Goal: Transaction & Acquisition: Purchase product/service

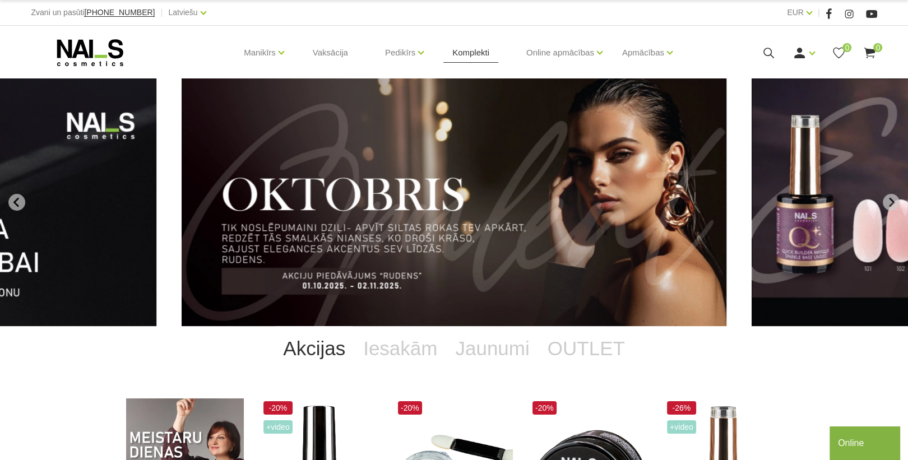
click at [474, 50] on link "Komplekti" at bounding box center [470, 53] width 55 height 54
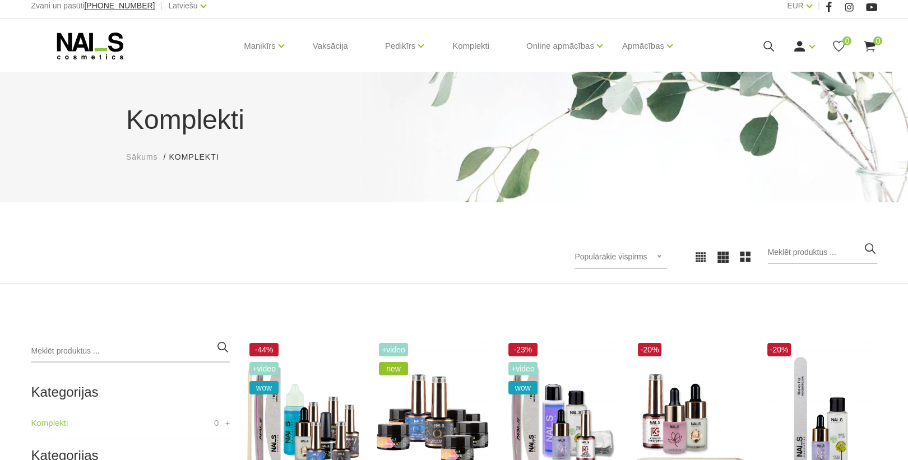
scroll to position [135, 0]
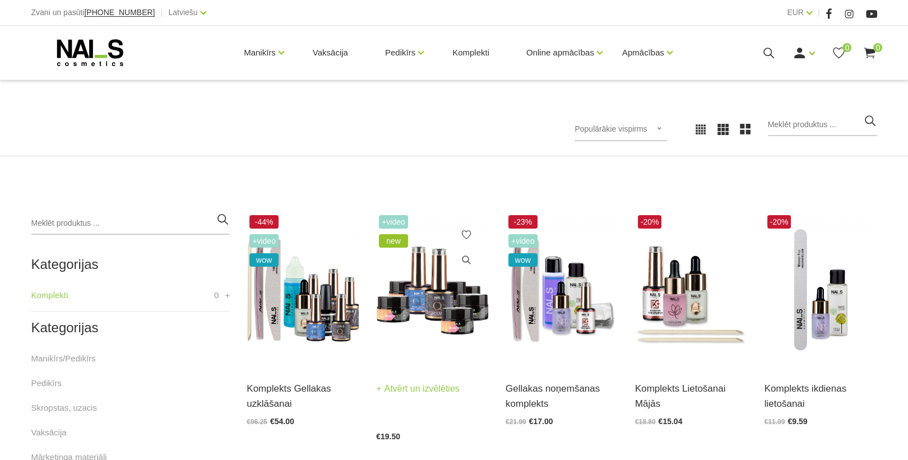
click at [453, 312] on img at bounding box center [432, 289] width 113 height 155
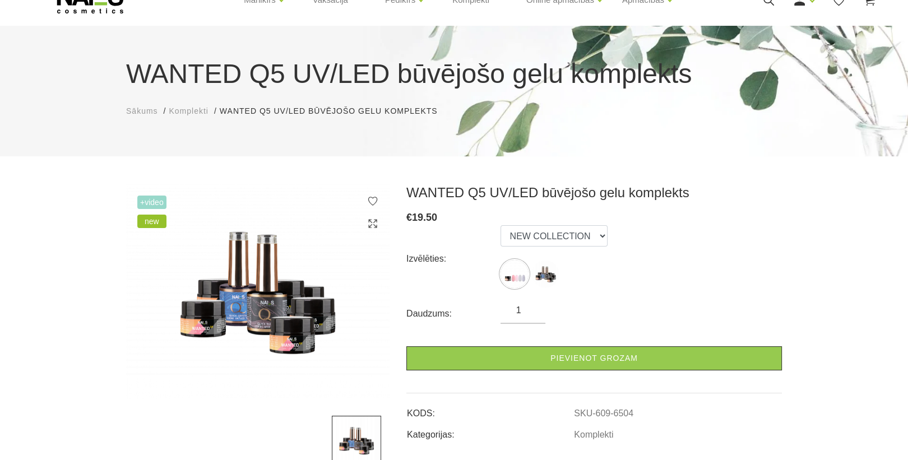
scroll to position [135, 0]
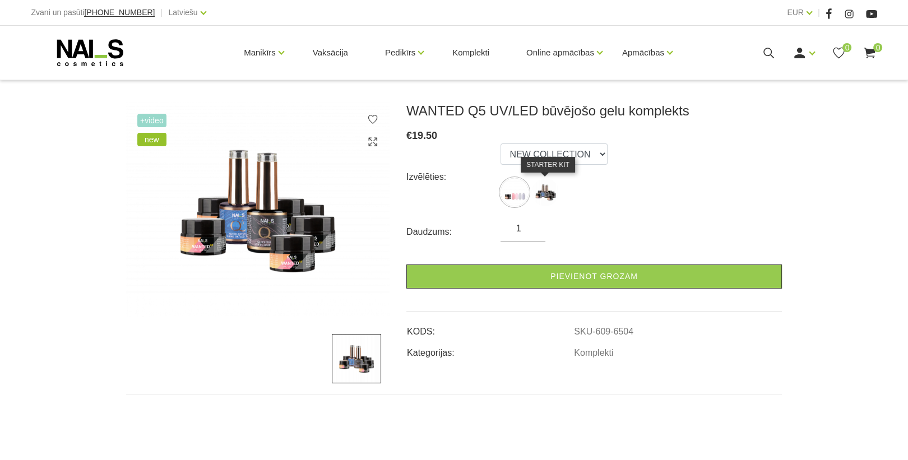
click at [544, 194] on img at bounding box center [545, 192] width 28 height 28
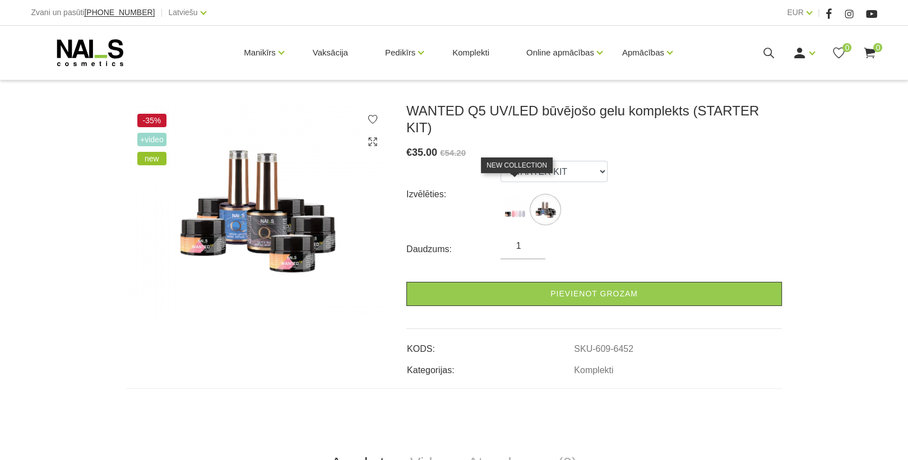
click at [516, 196] on img at bounding box center [514, 210] width 28 height 28
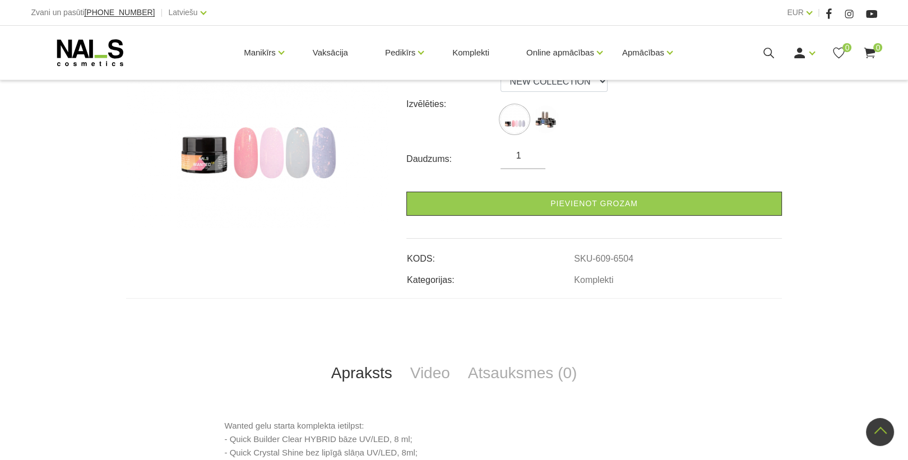
scroll to position [90, 0]
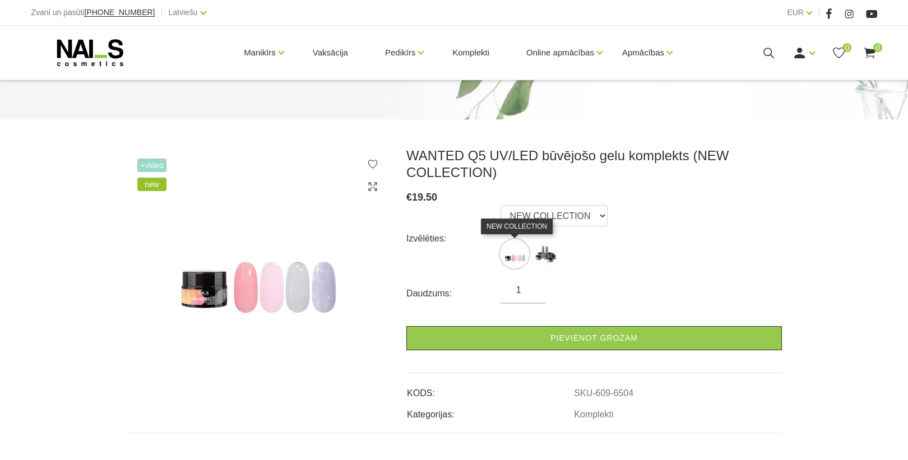
click at [519, 257] on img at bounding box center [514, 254] width 28 height 28
click at [510, 255] on img at bounding box center [514, 254] width 28 height 28
click at [581, 216] on select "NEW COLLECTION STARTER KIT" at bounding box center [553, 215] width 107 height 21
click at [500, 205] on select "NEW COLLECTION STARTER KIT" at bounding box center [553, 215] width 107 height 21
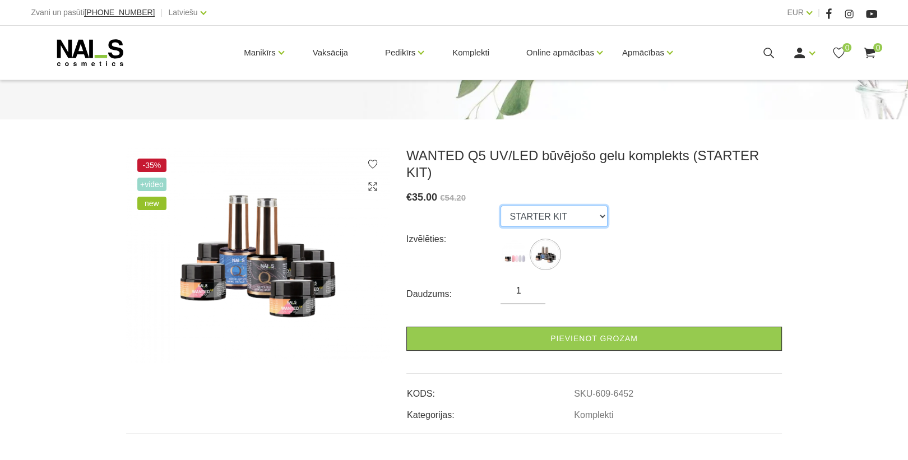
click at [585, 206] on select "NEW COLLECTION STARTER KIT" at bounding box center [553, 216] width 107 height 21
select select "6504"
click at [500, 206] on select "NEW COLLECTION STARTER KIT" at bounding box center [553, 216] width 107 height 21
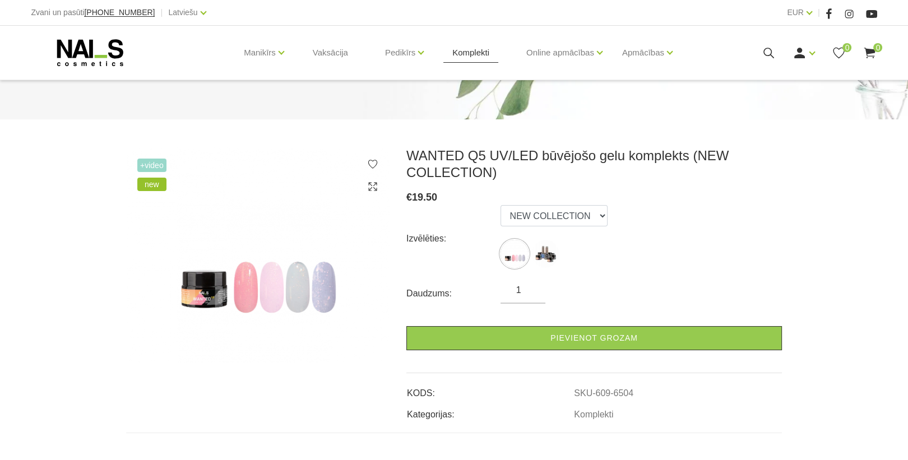
click at [463, 52] on link "Komplekti" at bounding box center [470, 53] width 55 height 54
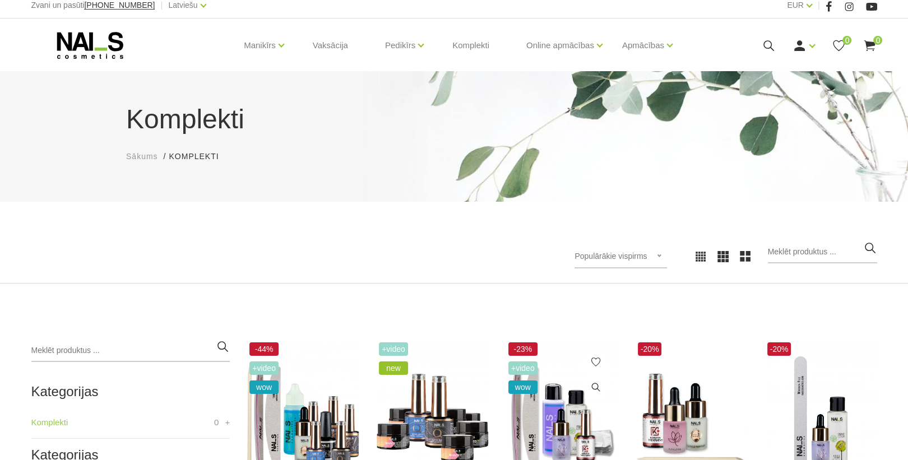
scroll to position [224, 0]
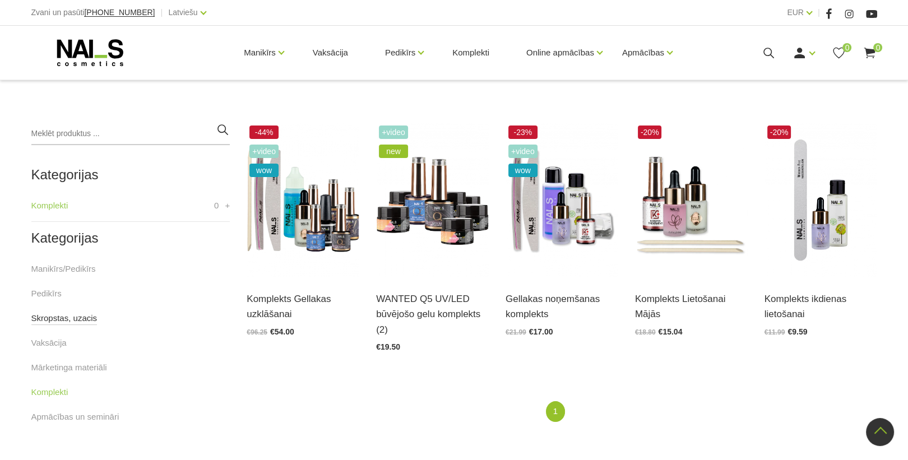
click at [69, 317] on link "Skropstas, uzacis" at bounding box center [64, 318] width 66 height 13
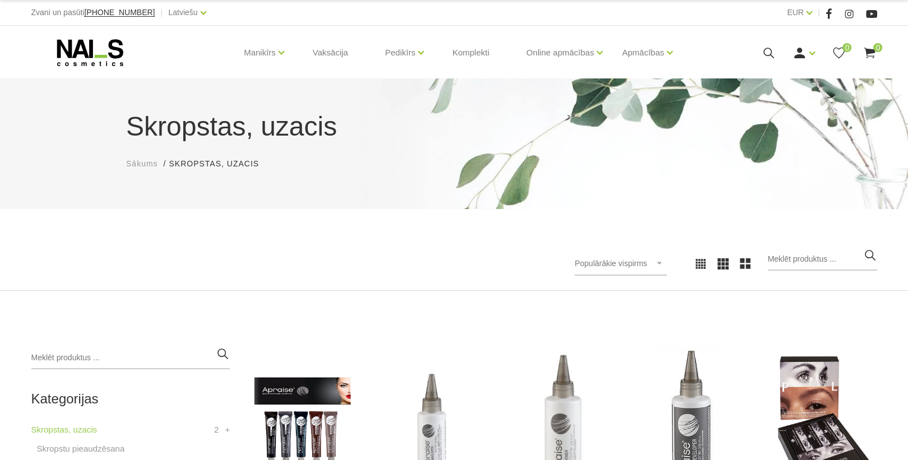
click at [91, 56] on use at bounding box center [90, 52] width 66 height 27
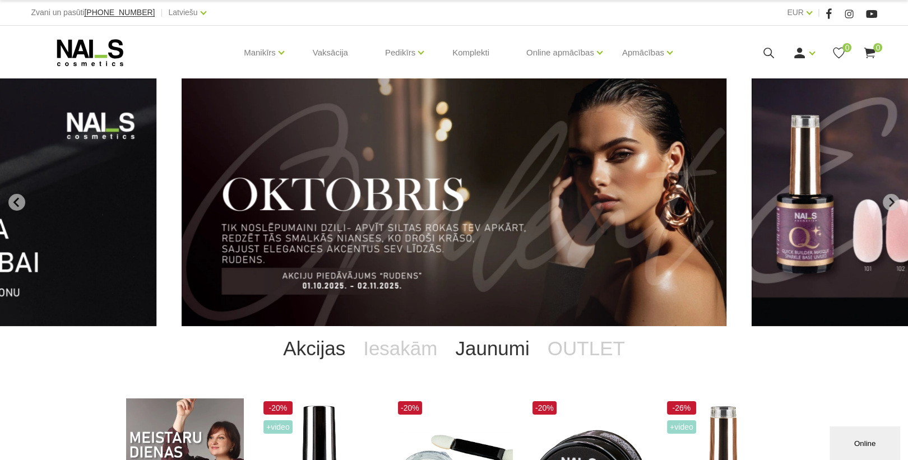
click at [480, 349] on link "Jaunumi" at bounding box center [492, 348] width 92 height 45
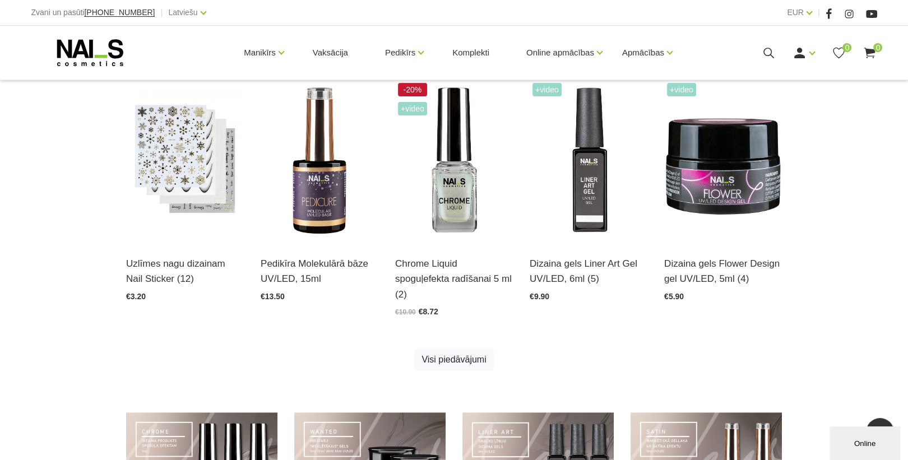
scroll to position [628, 0]
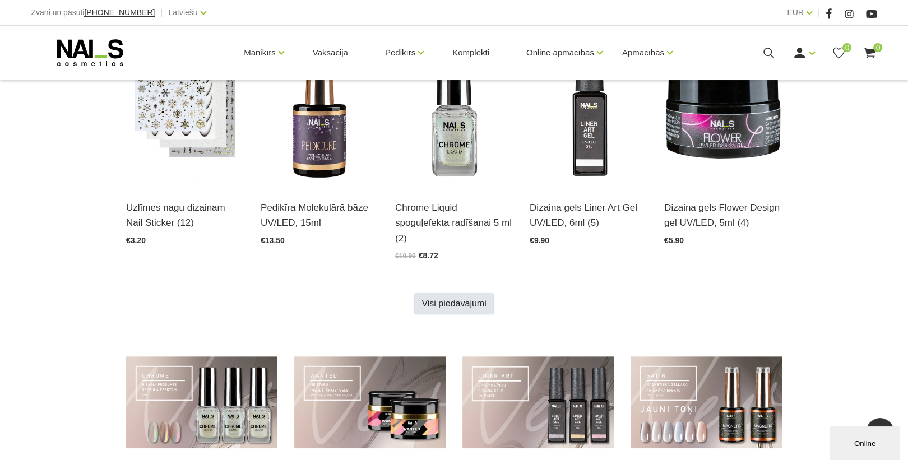
click at [458, 305] on link "Visi piedāvājumi" at bounding box center [453, 303] width 79 height 21
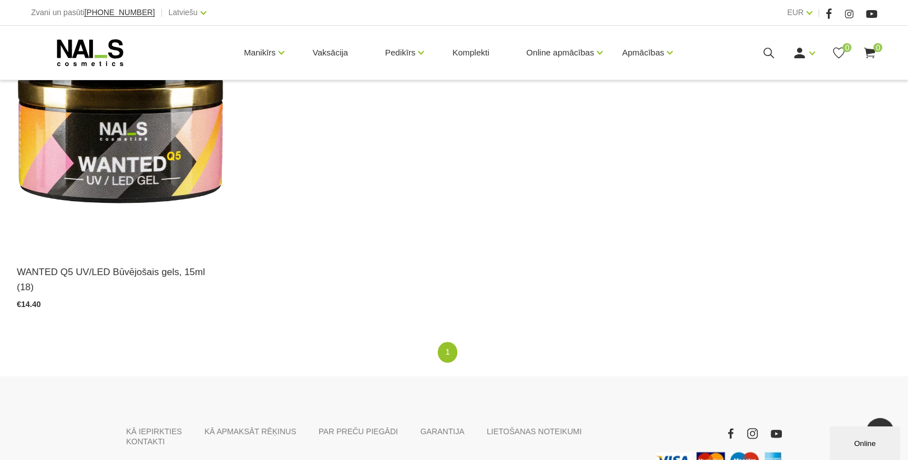
scroll to position [1844, 0]
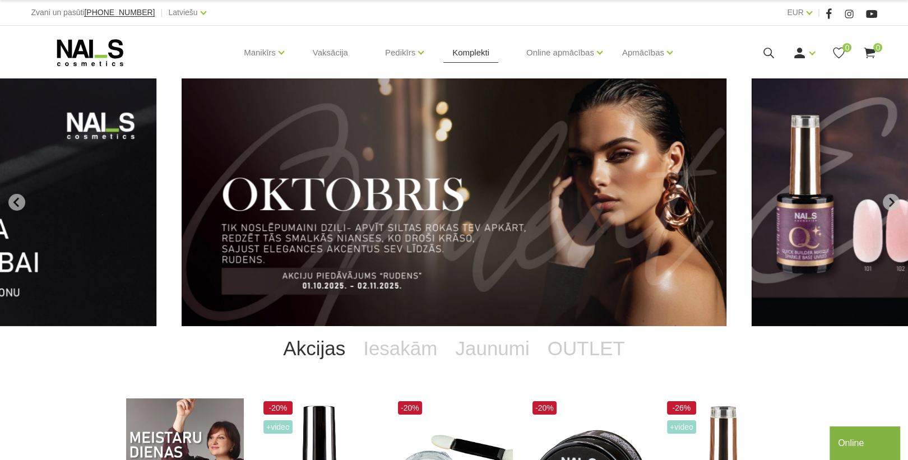
click at [469, 55] on link "Komplekti" at bounding box center [470, 53] width 55 height 54
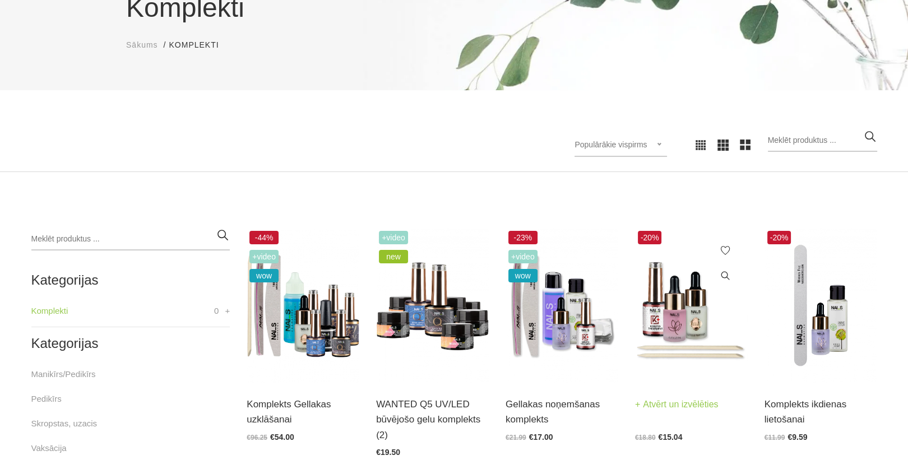
scroll to position [179, 0]
